Goal: Find specific page/section: Find specific page/section

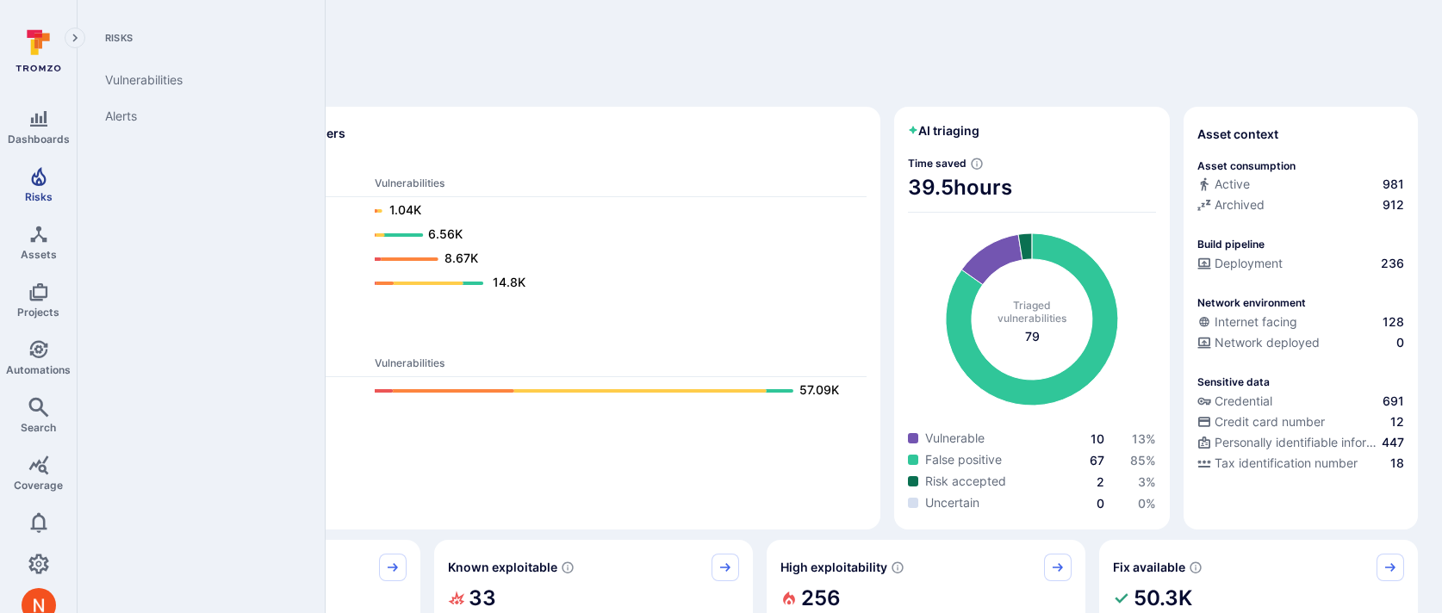
click at [37, 193] on span "Risks" at bounding box center [39, 196] width 28 height 13
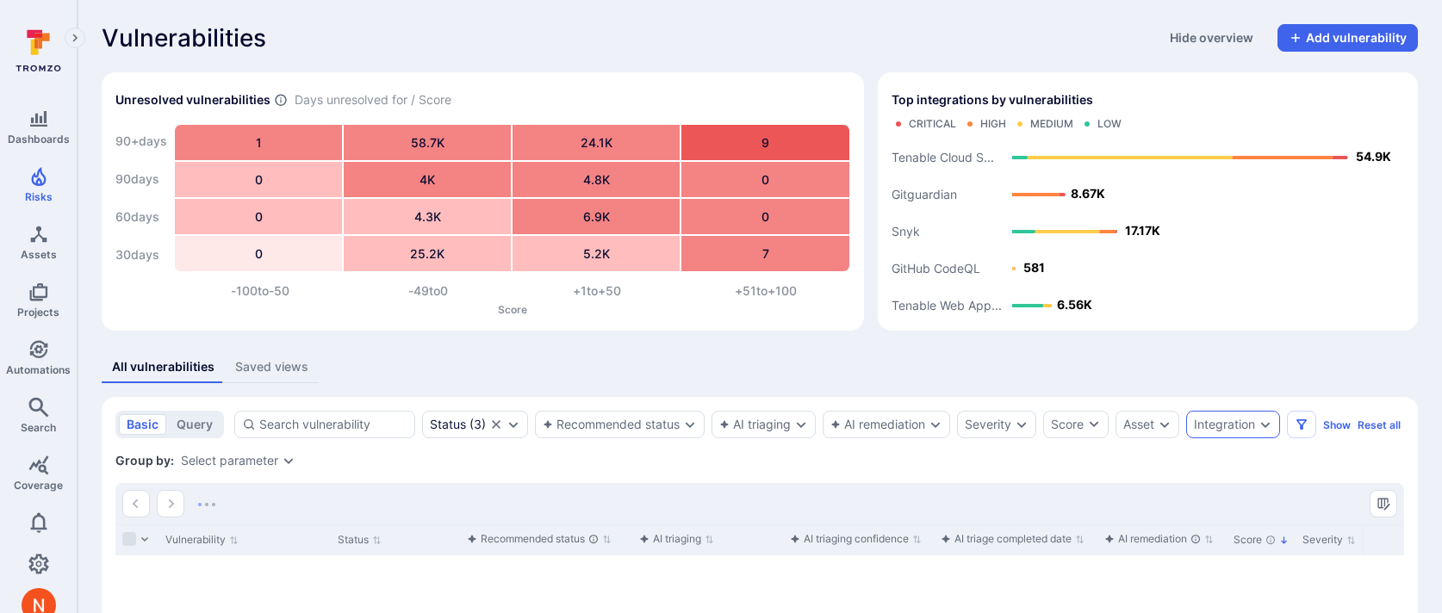
click at [1259, 429] on div "Integration" at bounding box center [1233, 425] width 94 height 28
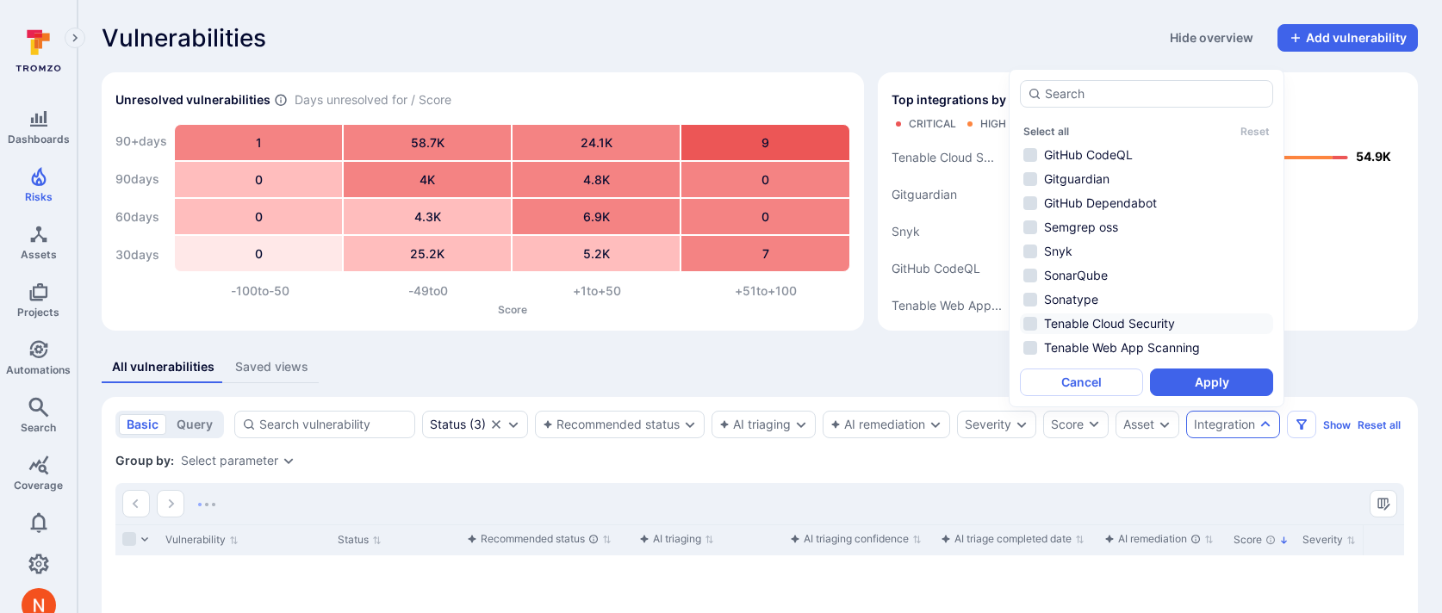
click at [1176, 323] on li "Tenable Cloud Security" at bounding box center [1146, 324] width 253 height 21
click at [1192, 382] on button "Apply" at bounding box center [1211, 383] width 123 height 28
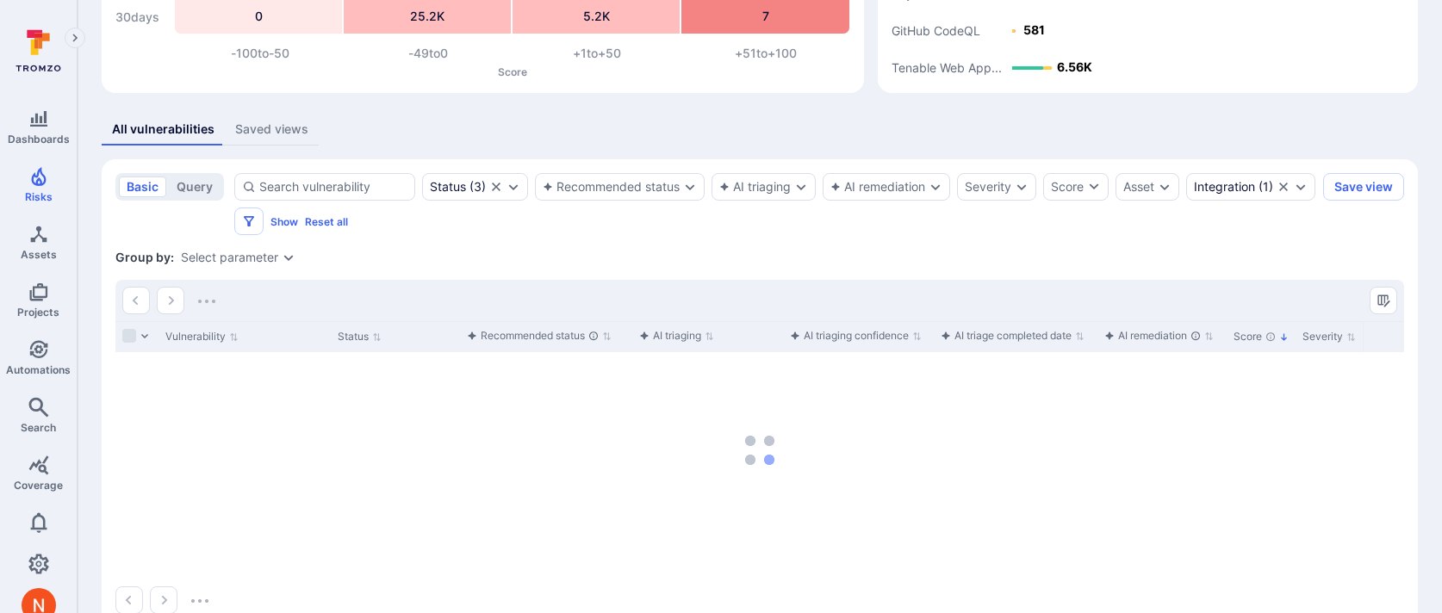
scroll to position [277, 0]
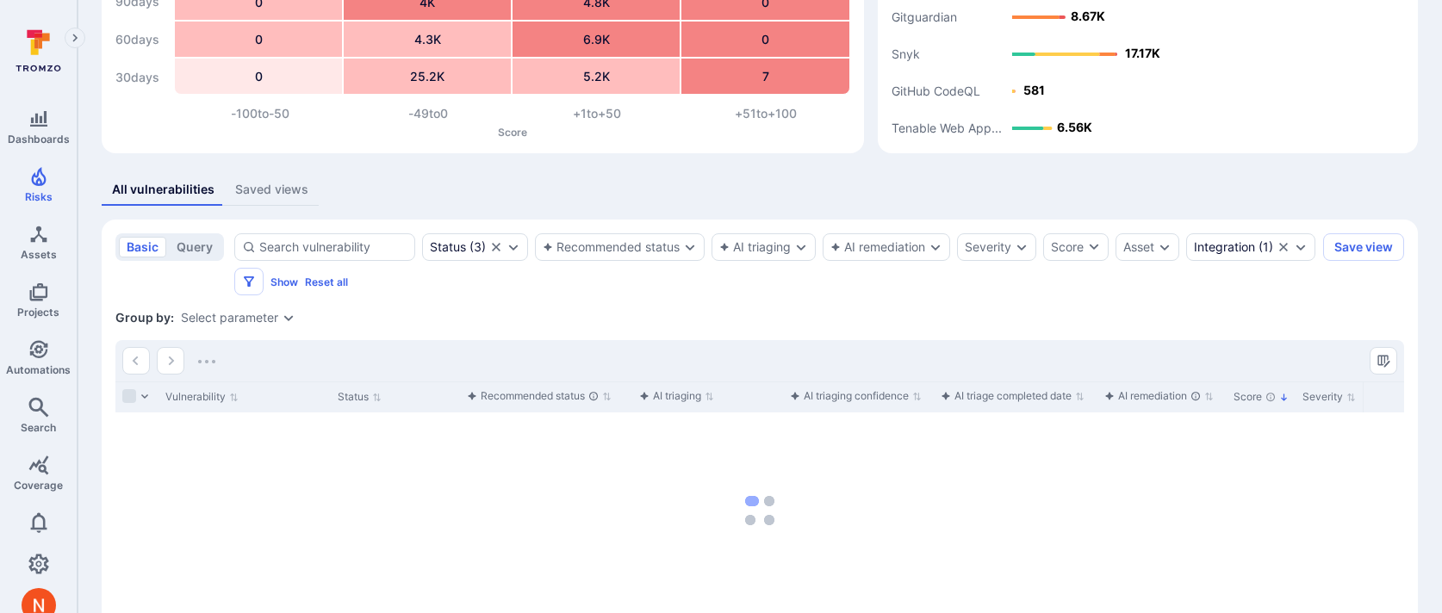
scroll to position [277, 0]
